Goal: Task Accomplishment & Management: Use online tool/utility

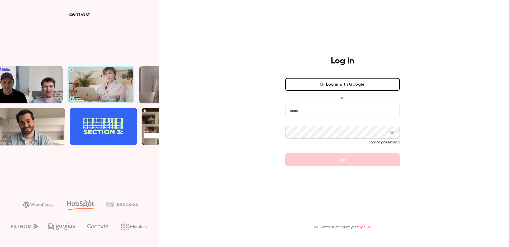
type input "**********"
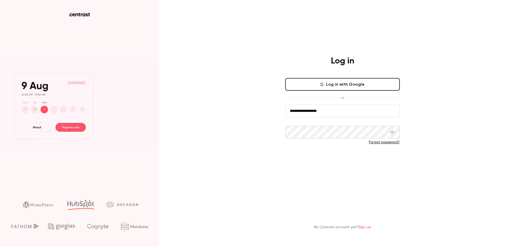
click at [299, 160] on button "Log in" at bounding box center [342, 160] width 114 height 13
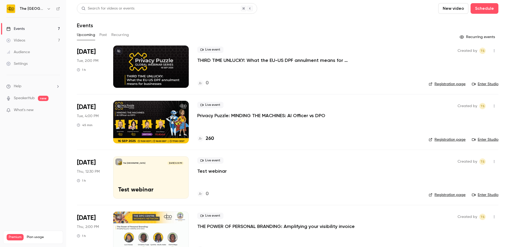
click at [21, 38] on div "Videos" at bounding box center [15, 40] width 19 height 5
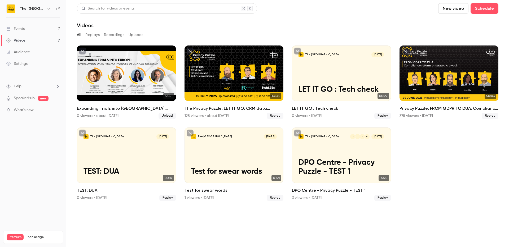
click at [28, 28] on link "Events 7" at bounding box center [33, 29] width 66 height 12
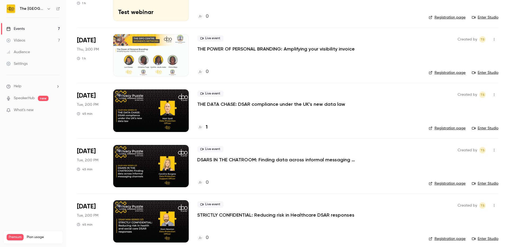
scroll to position [178, 0]
click at [342, 94] on div "Live event THE DATA CHASE: DSAR compliance under the UK’s new data law" at bounding box center [308, 98] width 223 height 17
click at [448, 127] on link "Registration page" at bounding box center [446, 128] width 37 height 5
click at [167, 115] on div at bounding box center [150, 110] width 75 height 42
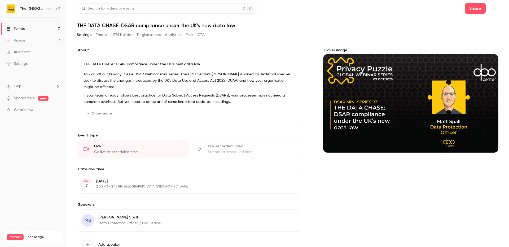
click at [121, 35] on button "UTM builder" at bounding box center [121, 35] width 21 height 8
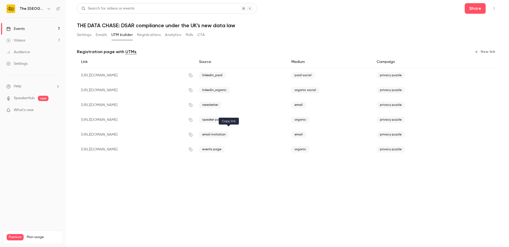
click at [193, 134] on icon "button" at bounding box center [190, 135] width 4 height 4
click at [20, 30] on div "Events" at bounding box center [15, 28] width 18 height 5
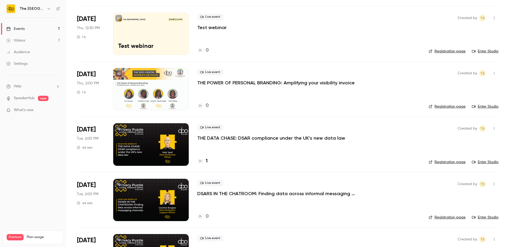
scroll to position [144, 0]
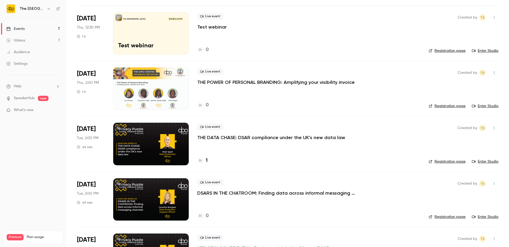
click at [229, 193] on p "DSARS IN THE CHATROOM: Finding data across informal messaging channels" at bounding box center [276, 193] width 159 height 6
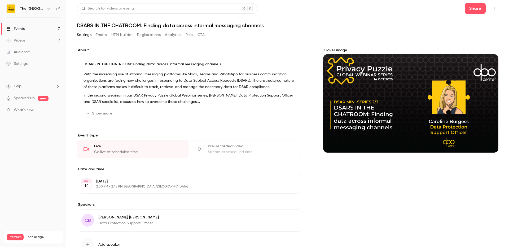
click at [121, 35] on button "UTM builder" at bounding box center [121, 35] width 21 height 8
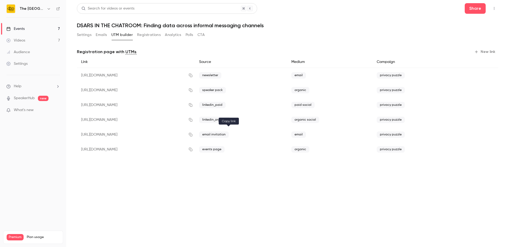
click at [193, 136] on icon "button" at bounding box center [190, 135] width 4 height 4
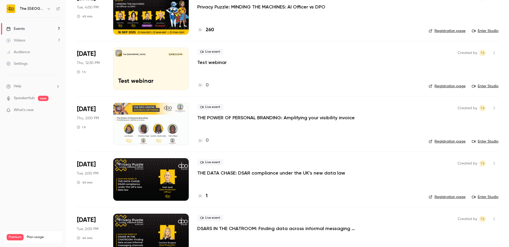
scroll to position [183, 0]
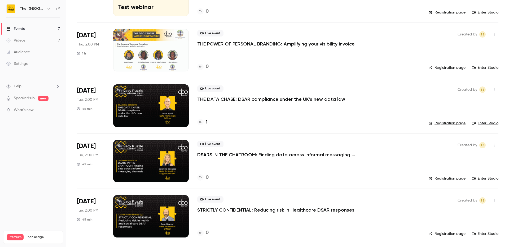
click at [250, 209] on p "STRICTLY CONFIDENTIAL: Reducing risk in Healthcare DSAR responses" at bounding box center [275, 210] width 157 height 6
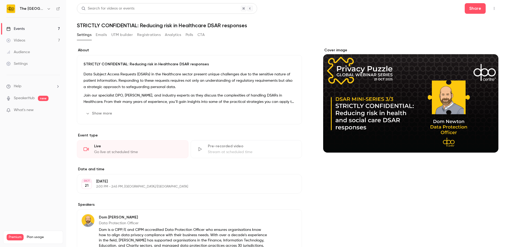
click at [120, 29] on div "Search for videos or events Share STRICTLY CONFIDENTIAL: Reducing risk in Healt…" at bounding box center [287, 155] width 421 height 304
click at [119, 34] on button "UTM builder" at bounding box center [121, 35] width 21 height 8
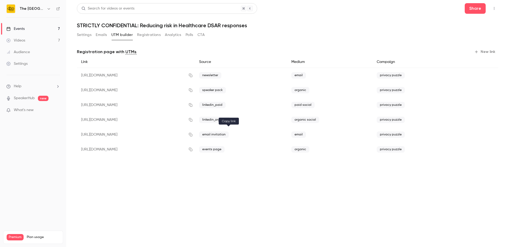
click at [195, 136] on button "button" at bounding box center [190, 135] width 8 height 8
